Goal: Transaction & Acquisition: Book appointment/travel/reservation

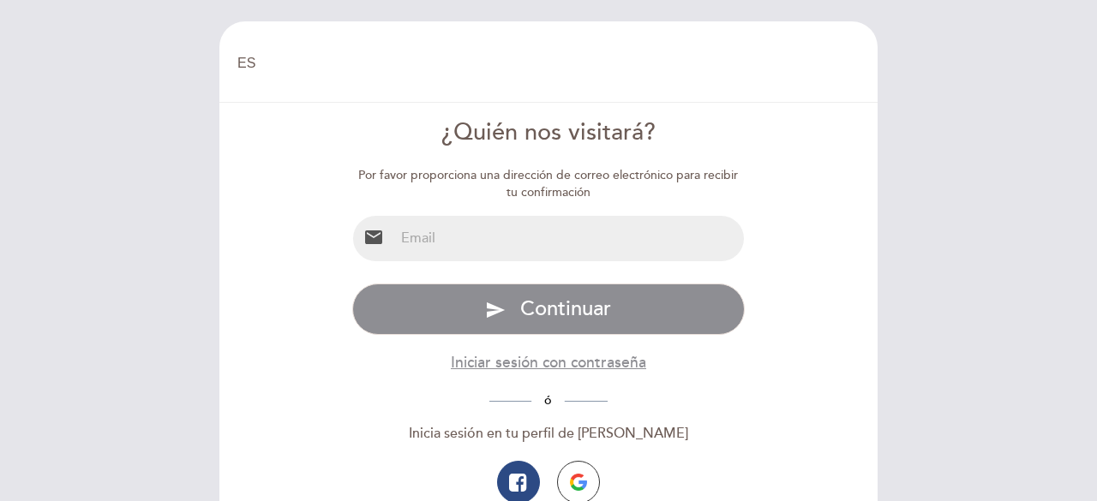
select select "es"
click at [518, 244] on input "email" at bounding box center [569, 238] width 351 height 45
type input "[EMAIL_ADDRESS][DOMAIN_NAME]"
drag, startPoint x: 600, startPoint y: 249, endPoint x: 311, endPoint y: 263, distance: 289.3
click at [311, 263] on form "¿Quién nos visitará? Por favor proporciona una dirección de correo electrónico …" at bounding box center [548, 347] width 634 height 461
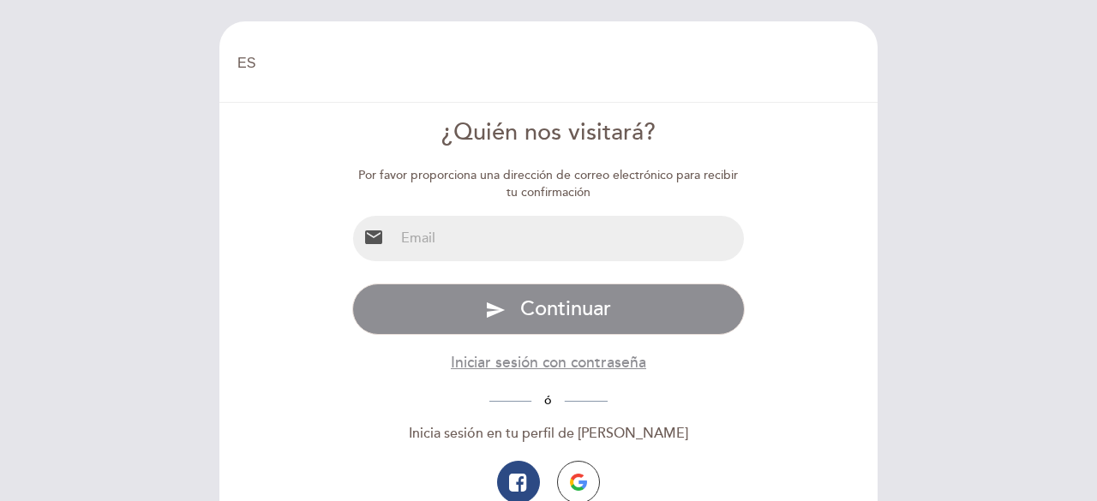
type input "s"
type input "[EMAIL_ADDRESS][DOMAIN_NAME]"
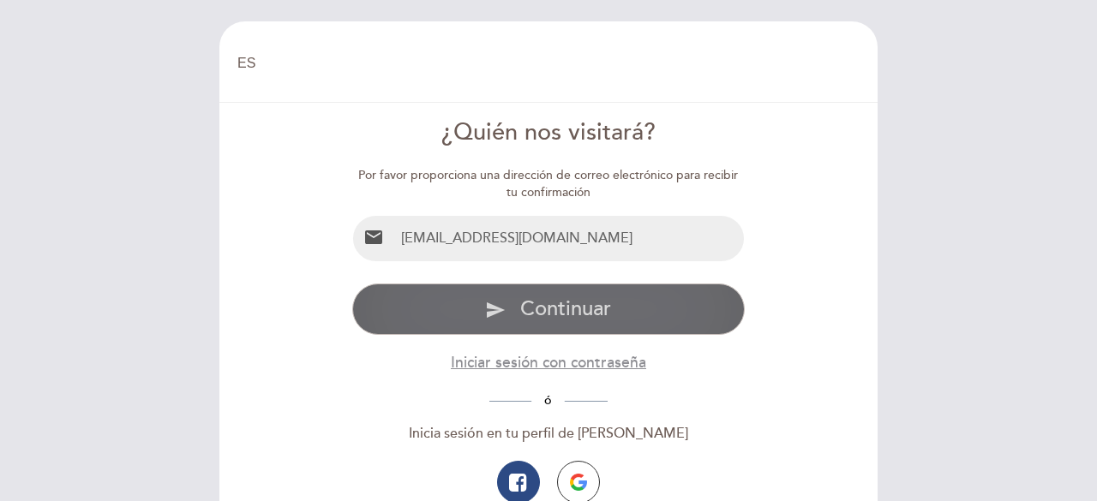
click at [592, 306] on span "Continuar" at bounding box center [565, 309] width 91 height 25
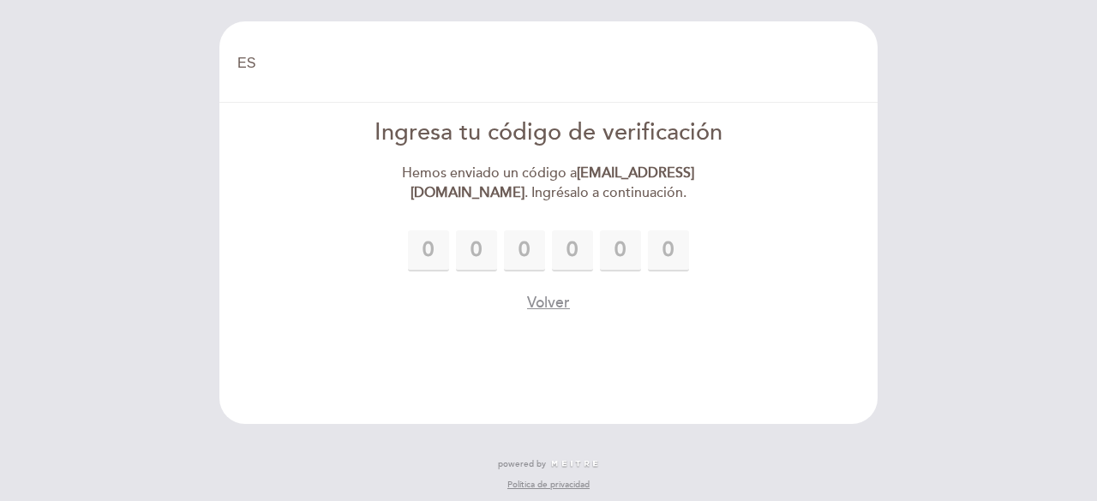
type input "5"
type input "0"
type input "5"
type input "3"
type input "6"
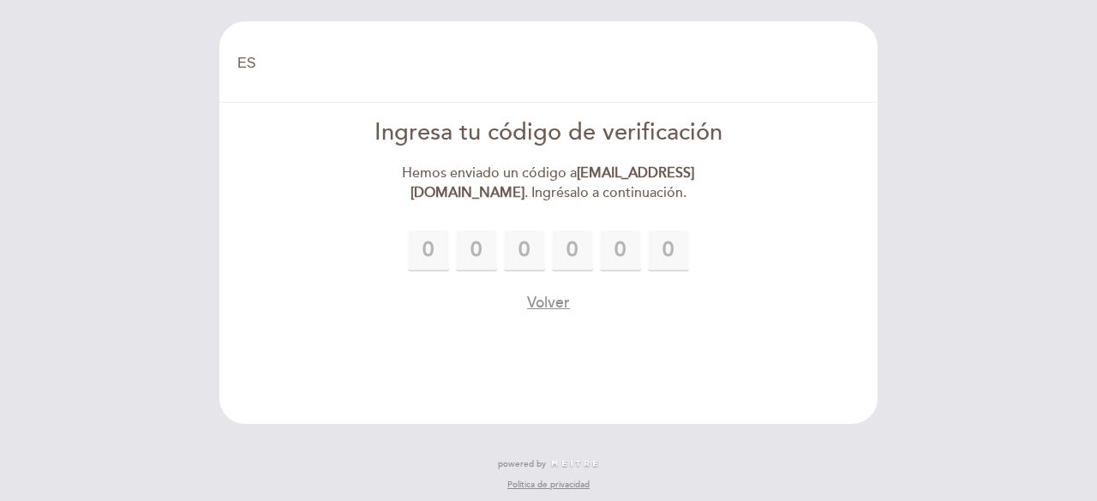
type input "9"
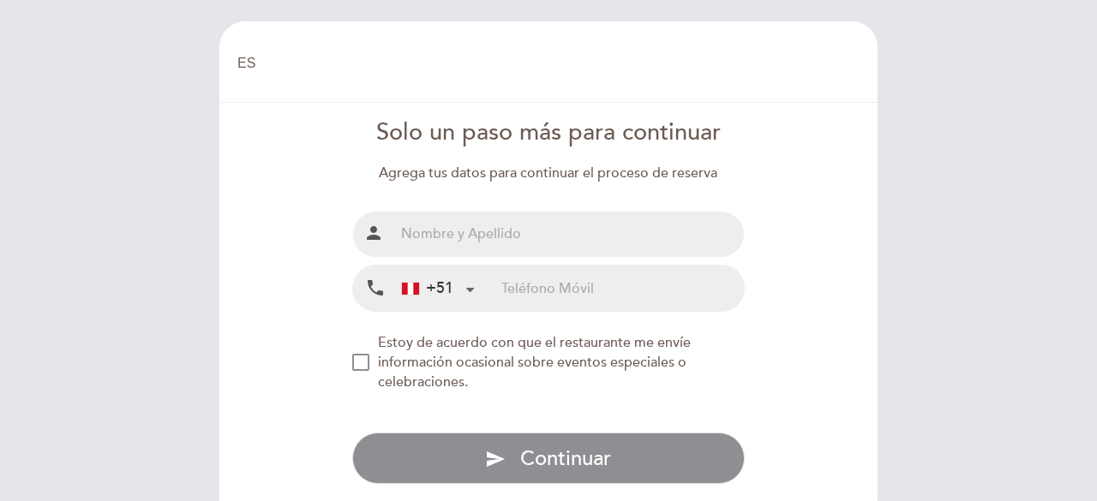
click at [485, 239] on input "text" at bounding box center [569, 234] width 351 height 45
click at [456, 235] on input "Ehymilin Bringas" at bounding box center [569, 234] width 351 height 45
click at [523, 236] on input "Ehymilin Bringas" at bounding box center [569, 234] width 351 height 45
type input "Ehymilin [PERSON_NAME]"
click at [558, 304] on input "tel" at bounding box center [622, 288] width 243 height 45
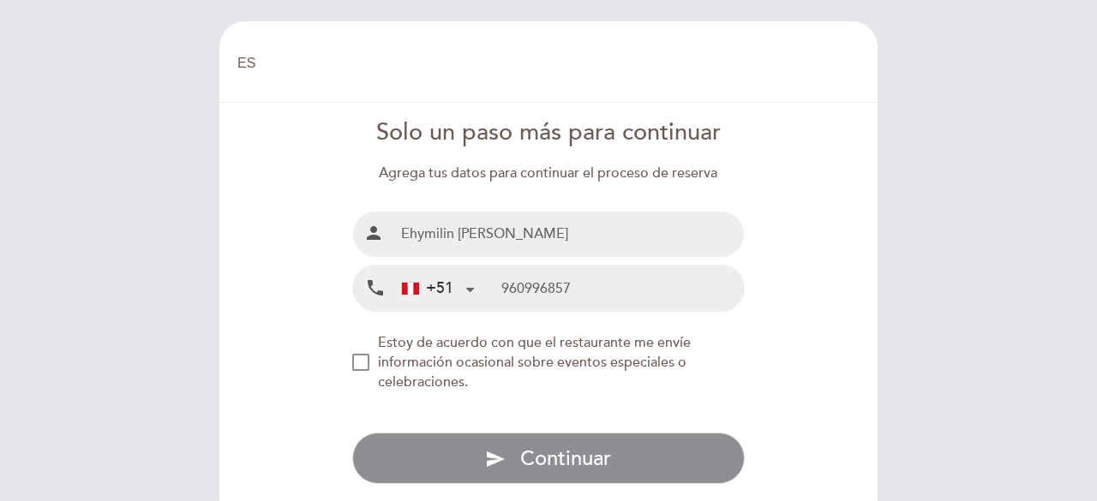
type input "960996857"
click at [369, 360] on div "NEW_MODAL_AGREE_RESTAURANT_SEND_OCCASIONAL_INFO" at bounding box center [360, 362] width 17 height 17
click at [348, 361] on form "Solo un paso más para continuar Agrega tus datos para continuar el proceso de r…" at bounding box center [548, 301] width 634 height 368
click at [354, 363] on div "NEW_MODAL_AGREE_RESTAURANT_SEND_OCCASIONAL_INFO" at bounding box center [360, 362] width 17 height 17
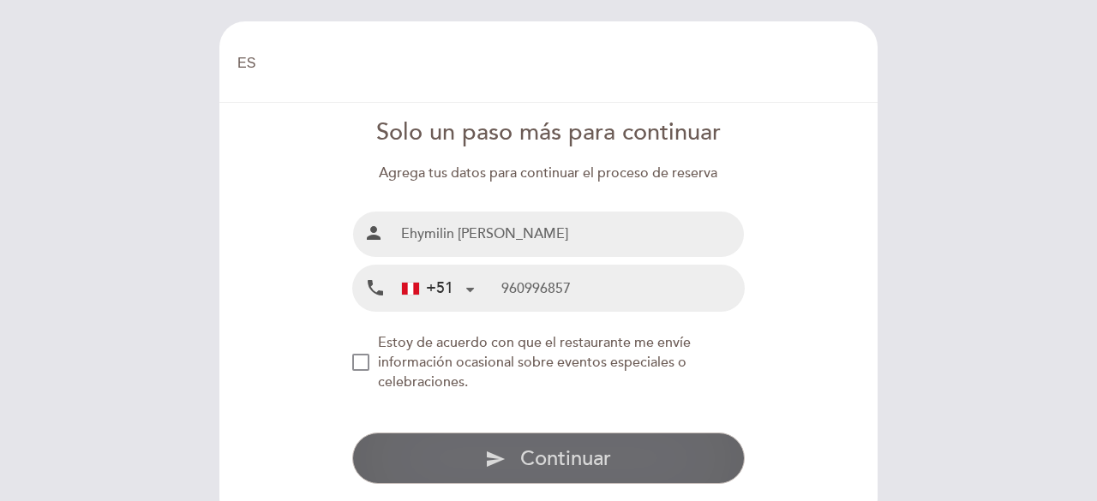
click at [487, 442] on button "send Continuar" at bounding box center [548, 458] width 393 height 51
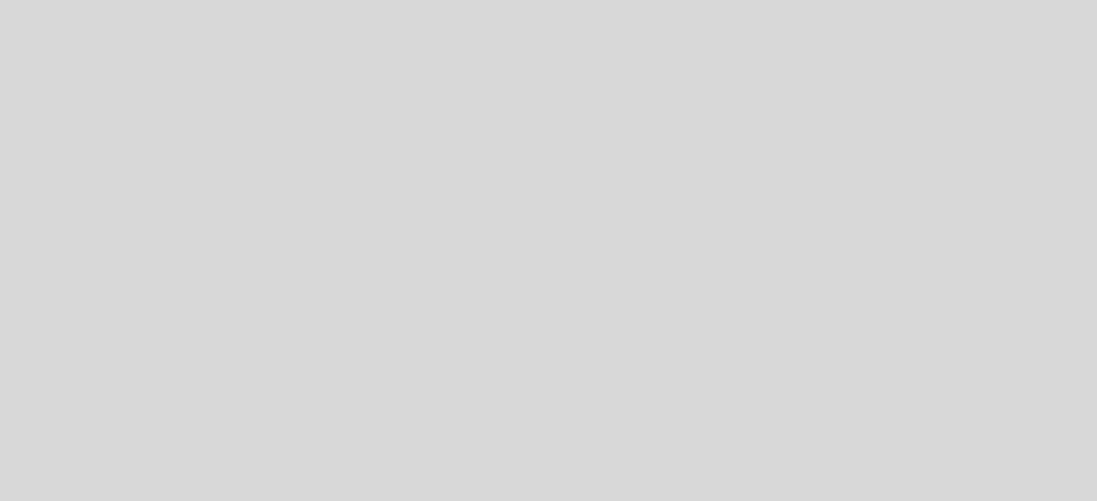
select select "es"
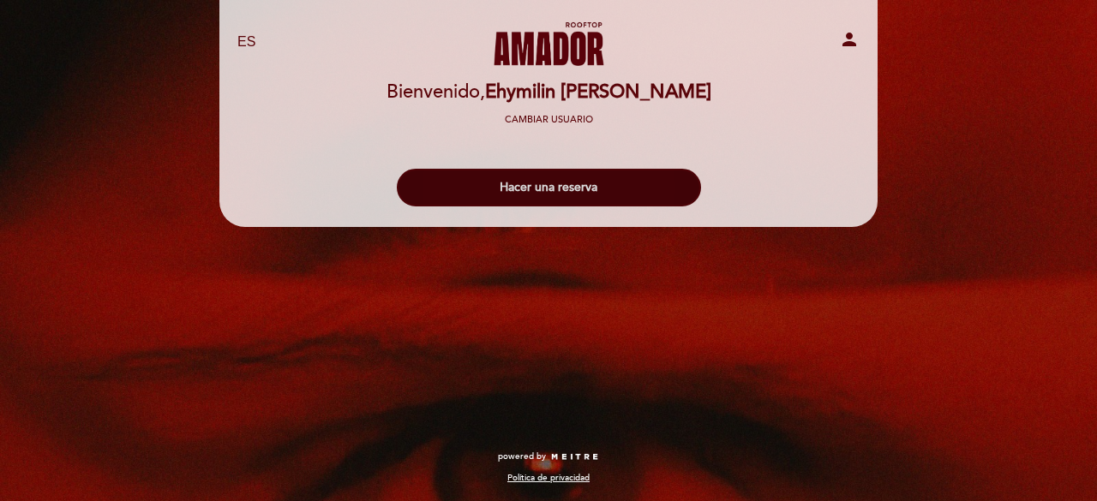
click at [653, 186] on button "Hacer una reserva" at bounding box center [549, 188] width 304 height 38
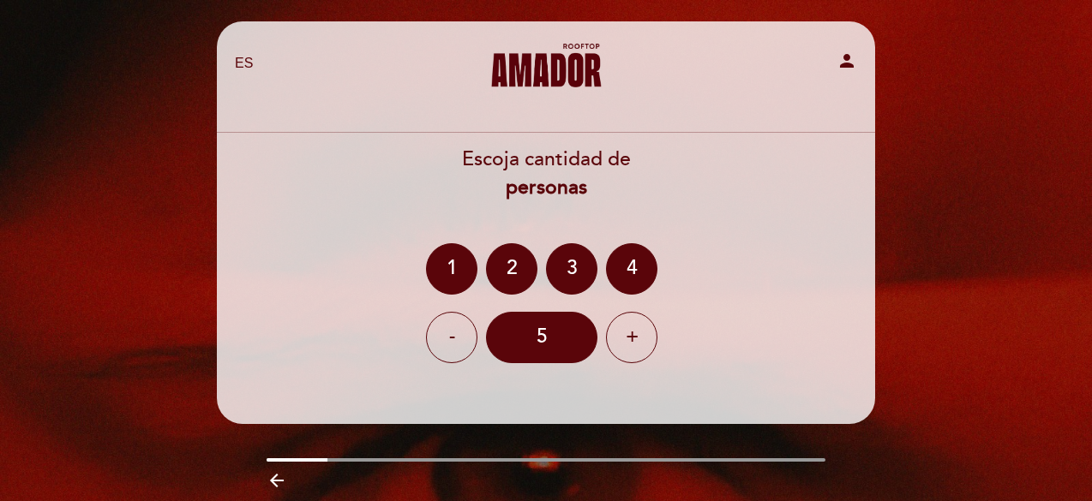
click at [603, 343] on div "- 5 +" at bounding box center [546, 337] width 660 height 51
click at [622, 338] on div "+" at bounding box center [631, 337] width 51 height 51
click at [523, 337] on div "8" at bounding box center [541, 337] width 111 height 51
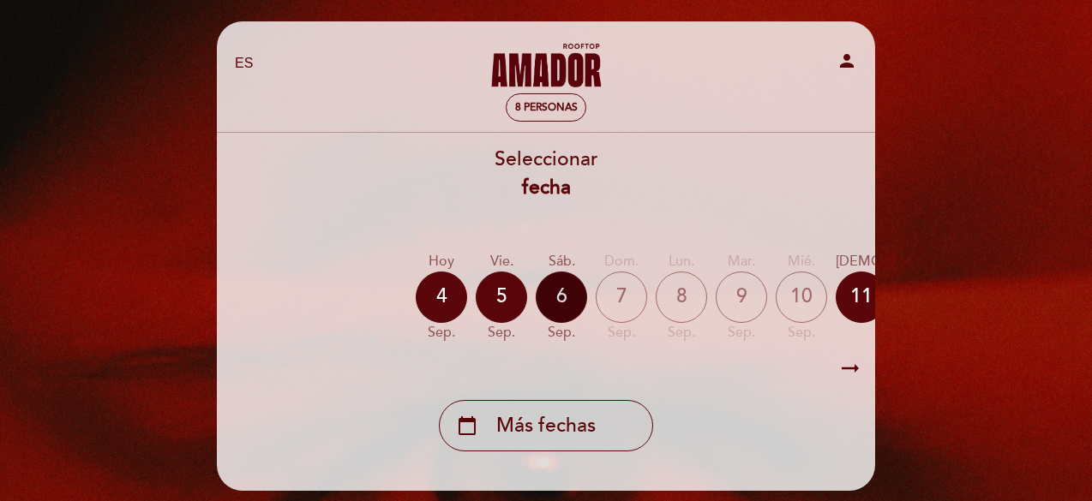
click at [569, 303] on div "6" at bounding box center [561, 297] width 51 height 51
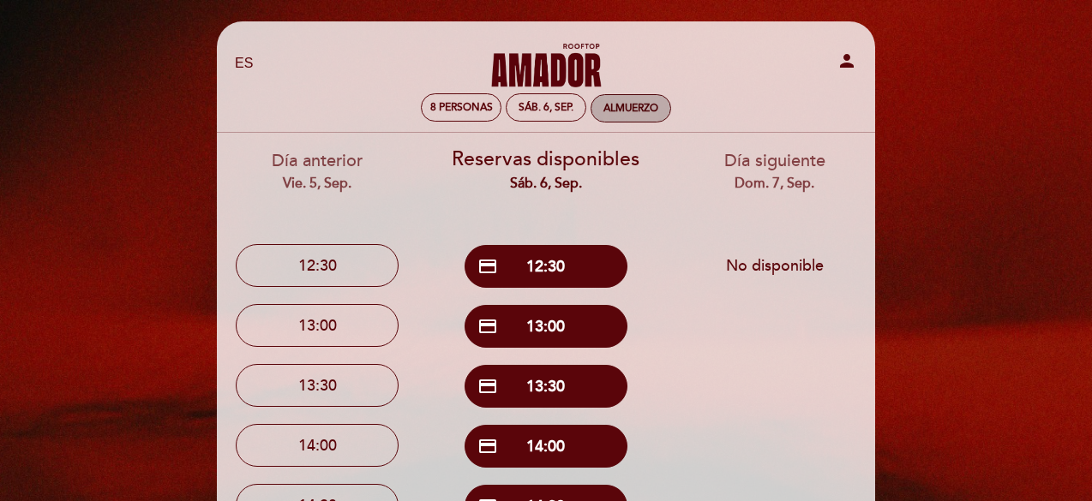
click at [607, 94] on div "Almuerzo" at bounding box center [631, 108] width 81 height 28
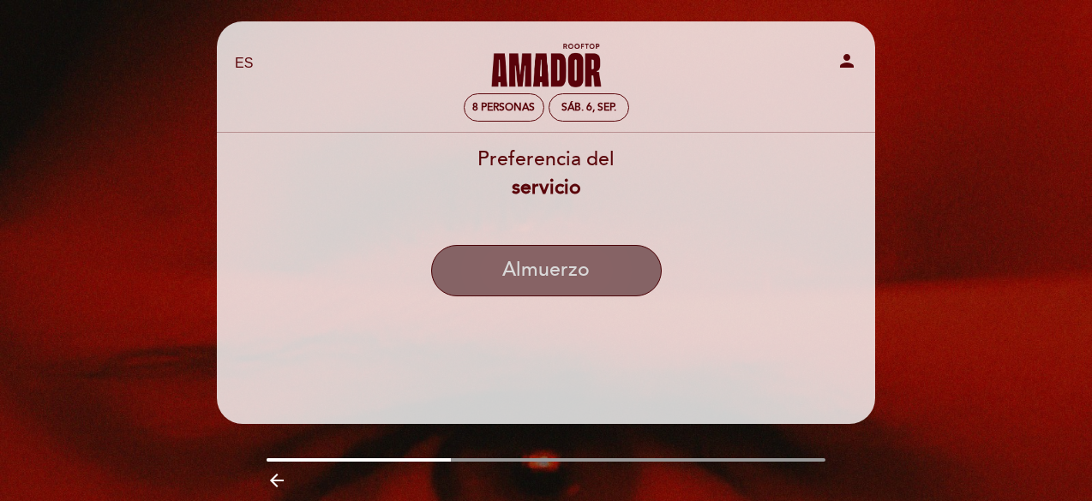
click at [534, 270] on button "Almuerzo" at bounding box center [546, 270] width 231 height 51
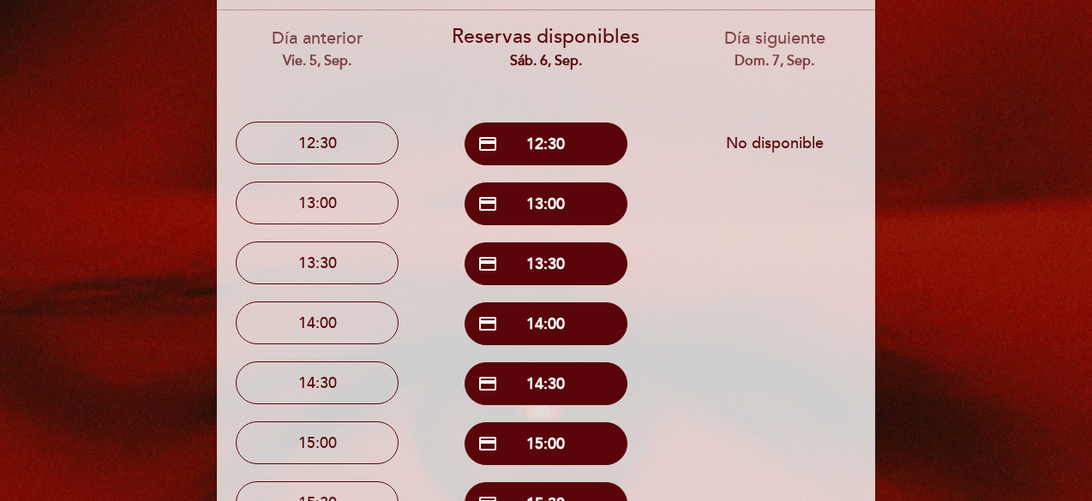
scroll to position [86, 0]
